Goal: Find specific page/section: Find specific page/section

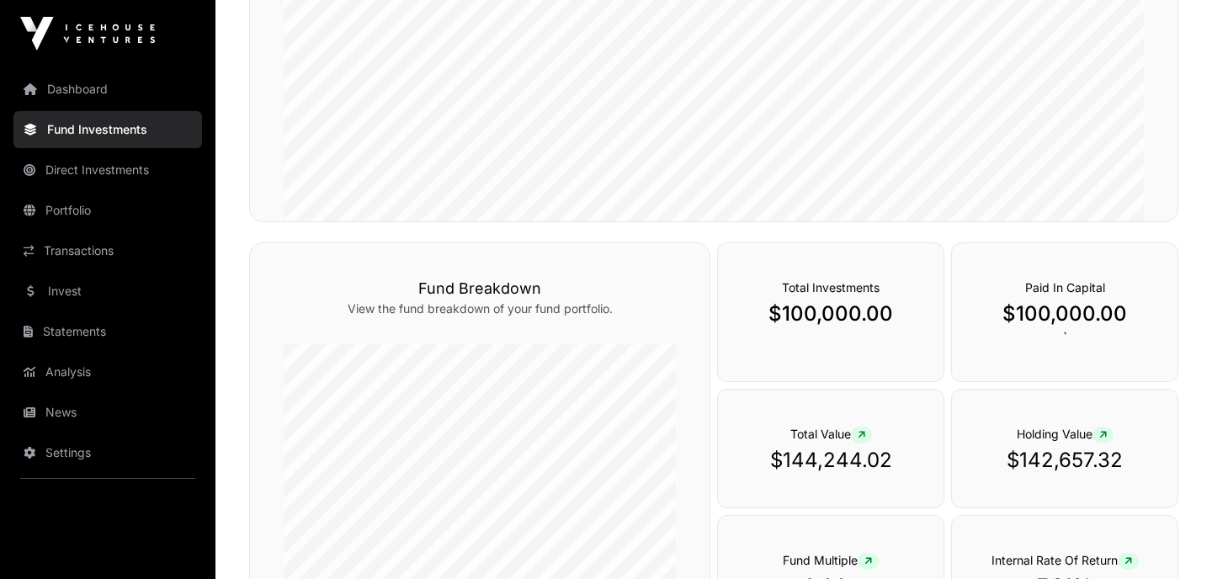
scroll to position [407, 0]
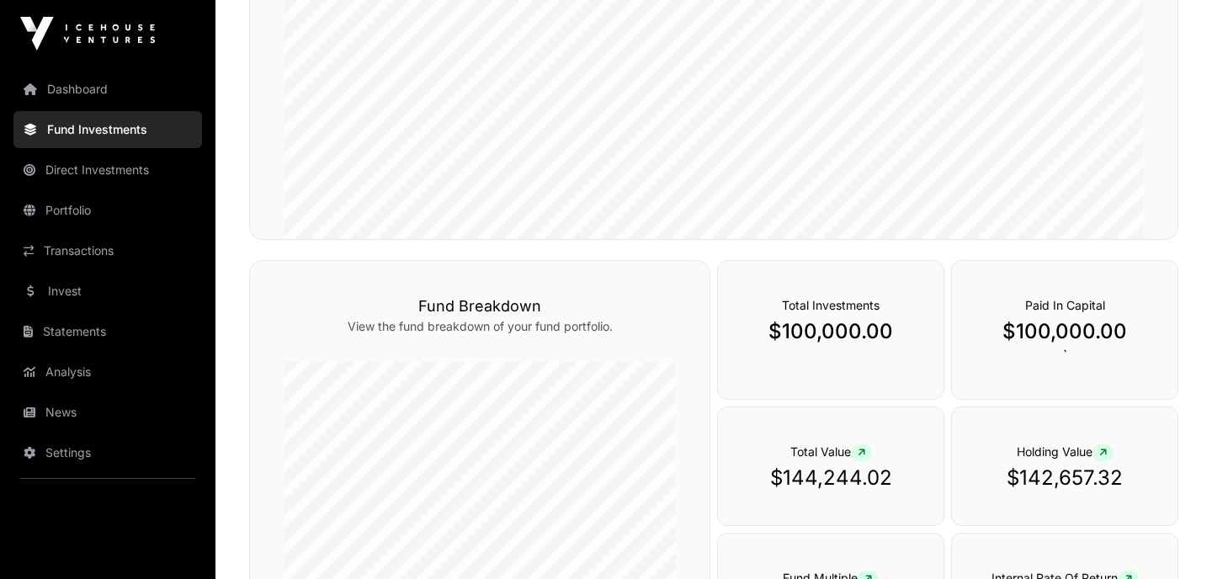
click at [88, 204] on link "Portfolio" at bounding box center [107, 210] width 189 height 37
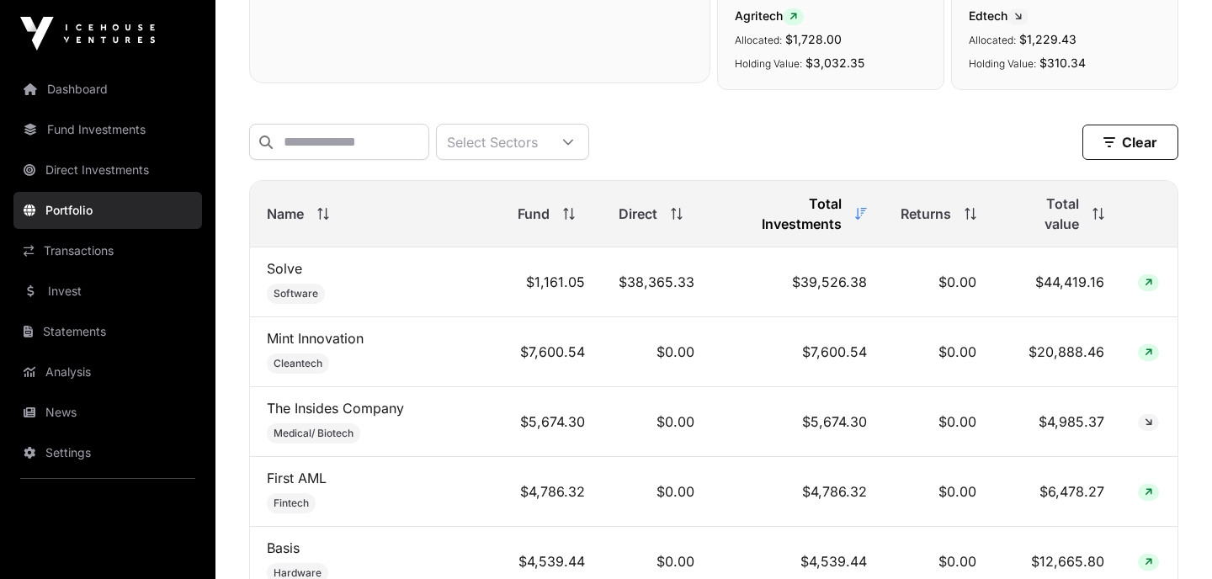
scroll to position [657, 0]
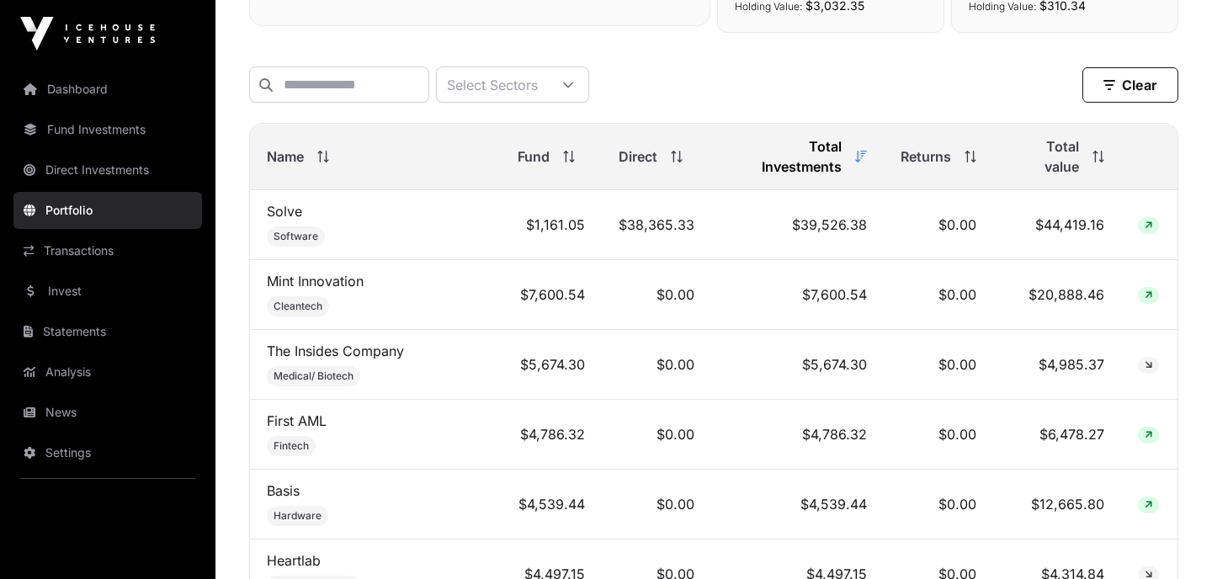
click at [1145, 290] on icon at bounding box center [1149, 295] width 8 height 10
click at [1059, 276] on td "$20,888.46" at bounding box center [1057, 295] width 128 height 70
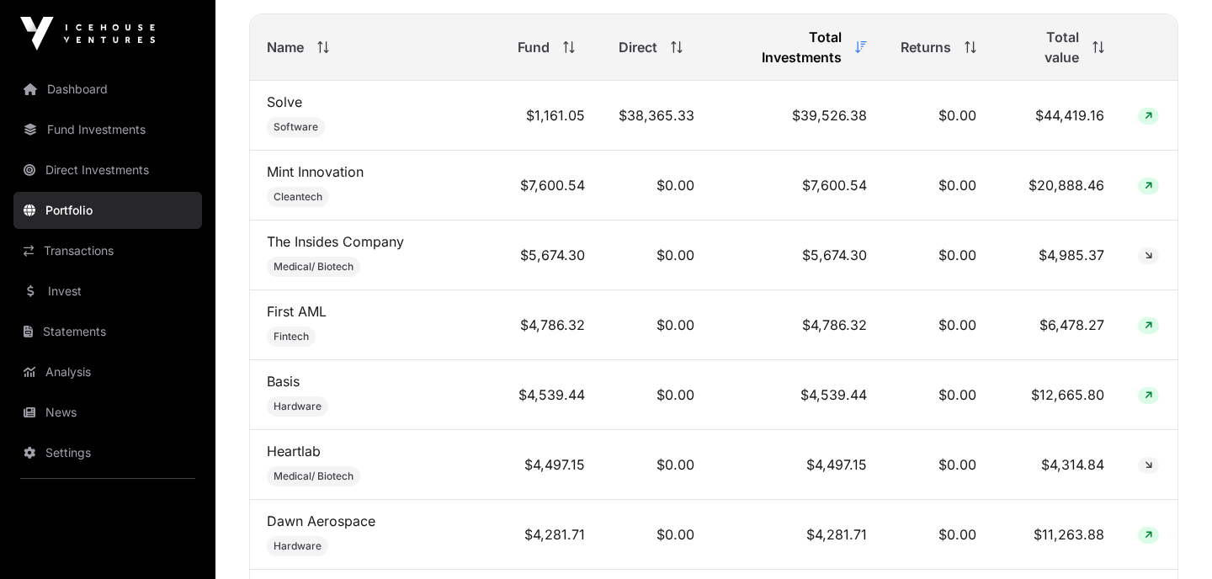
scroll to position [767, 0]
click at [1145, 110] on icon at bounding box center [1149, 115] width 8 height 10
click at [277, 93] on link "Solve" at bounding box center [284, 101] width 35 height 17
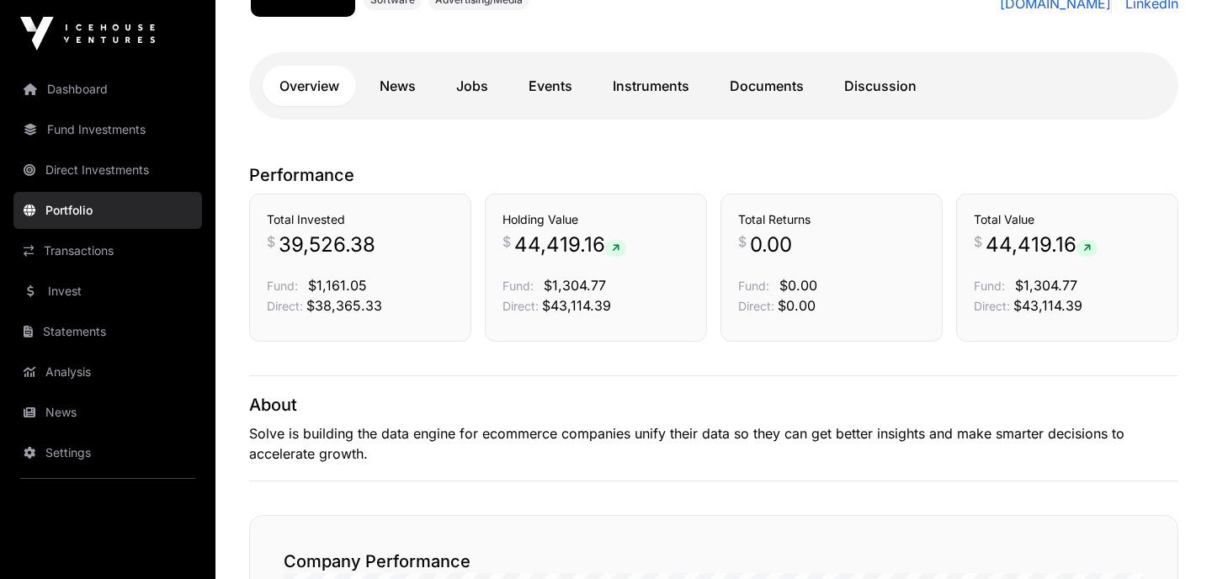
scroll to position [113, 0]
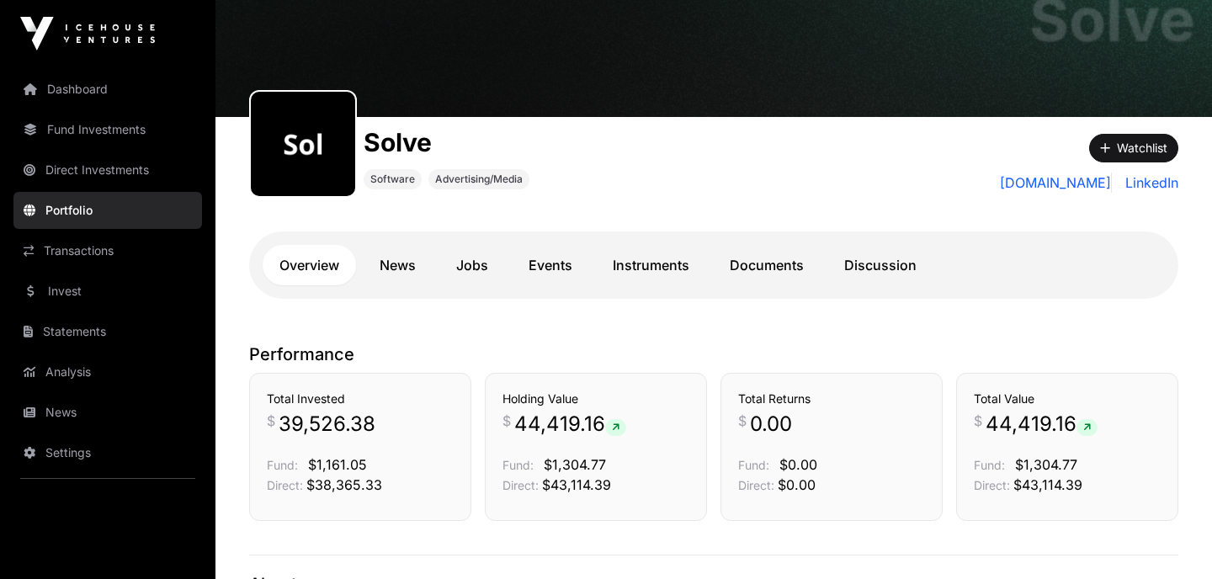
click at [795, 263] on link "Documents" at bounding box center [767, 265] width 108 height 40
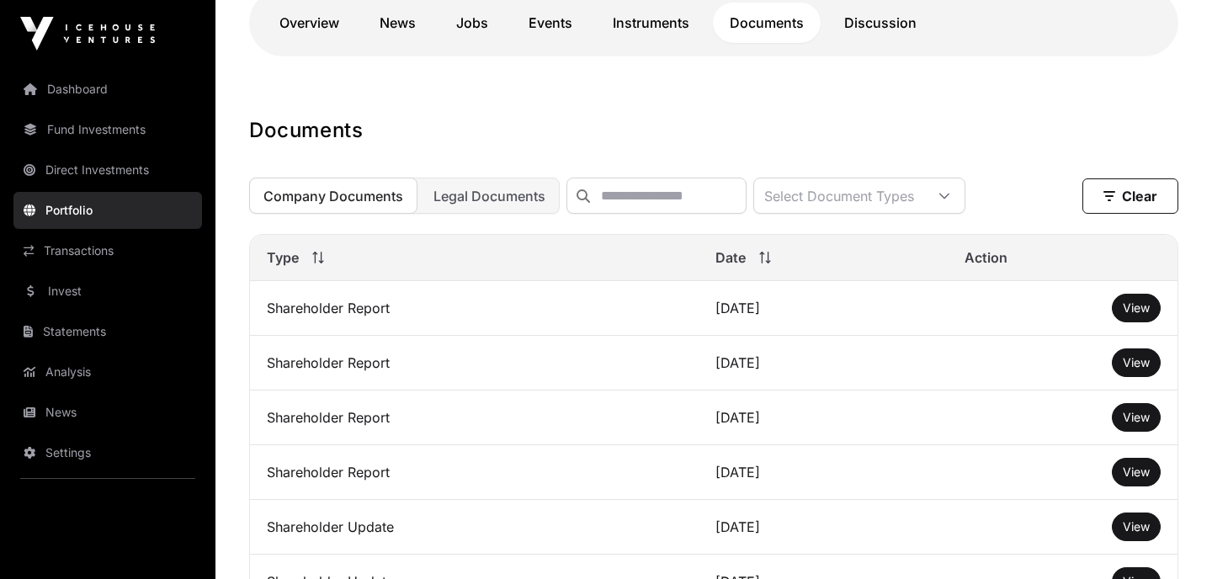
scroll to position [357, 0]
